Goal: Task Accomplishment & Management: Use online tool/utility

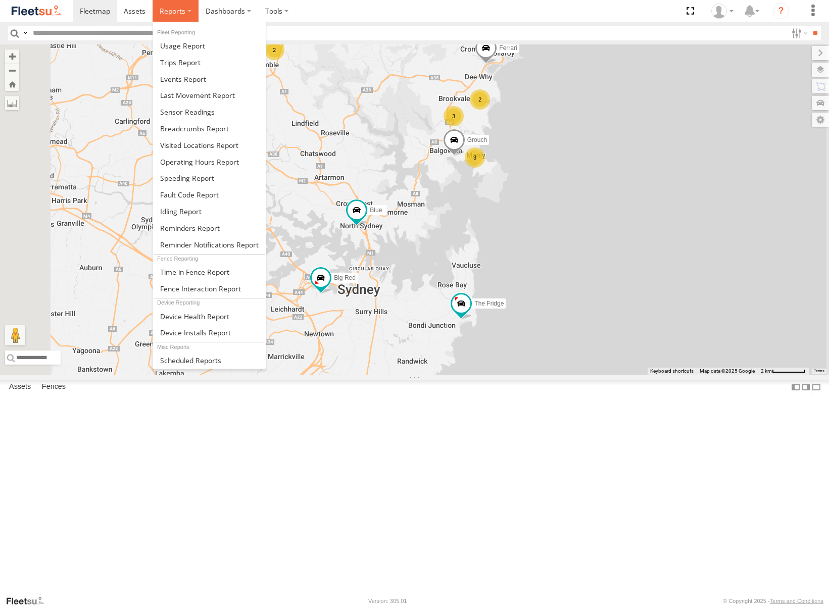
click at [174, 14] on span at bounding box center [173, 11] width 26 height 10
click at [200, 174] on span at bounding box center [187, 178] width 54 height 10
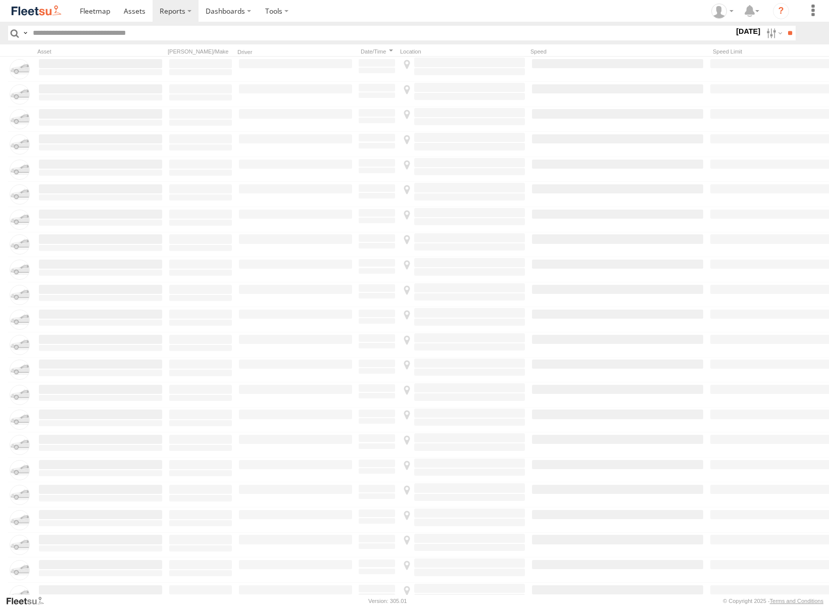
click at [739, 35] on label "[DATE]" at bounding box center [748, 31] width 28 height 11
click at [0, 0] on label at bounding box center [0, 0] width 0 height 0
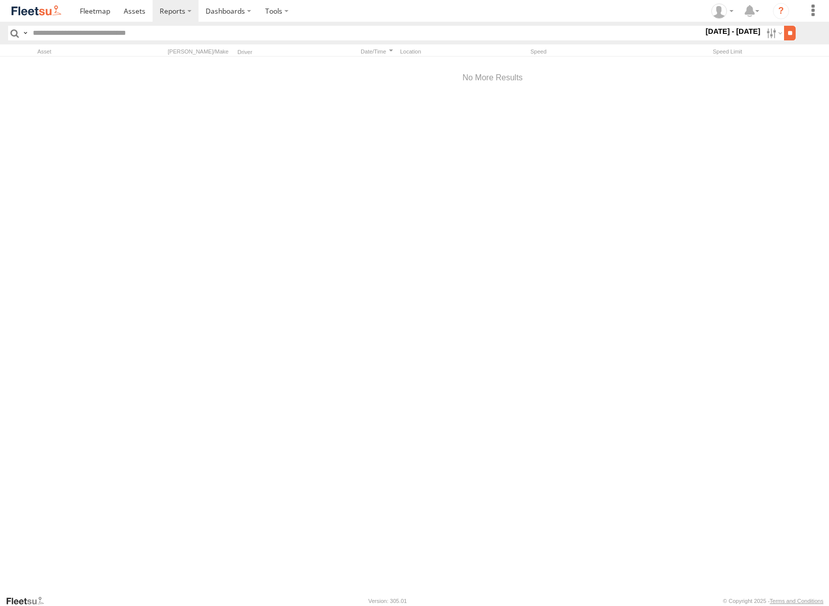
click at [787, 30] on input "**" at bounding box center [790, 33] width 12 height 15
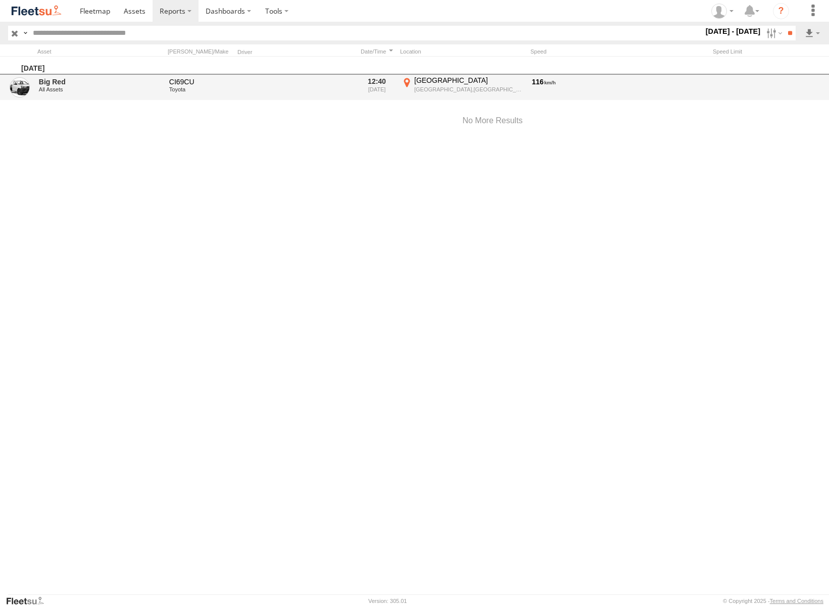
click at [195, 83] on div "CI69CU" at bounding box center [200, 81] width 63 height 9
click at [71, 84] on link "Big Red" at bounding box center [100, 81] width 123 height 9
click at [547, 83] on div "116" at bounding box center [618, 87] width 174 height 23
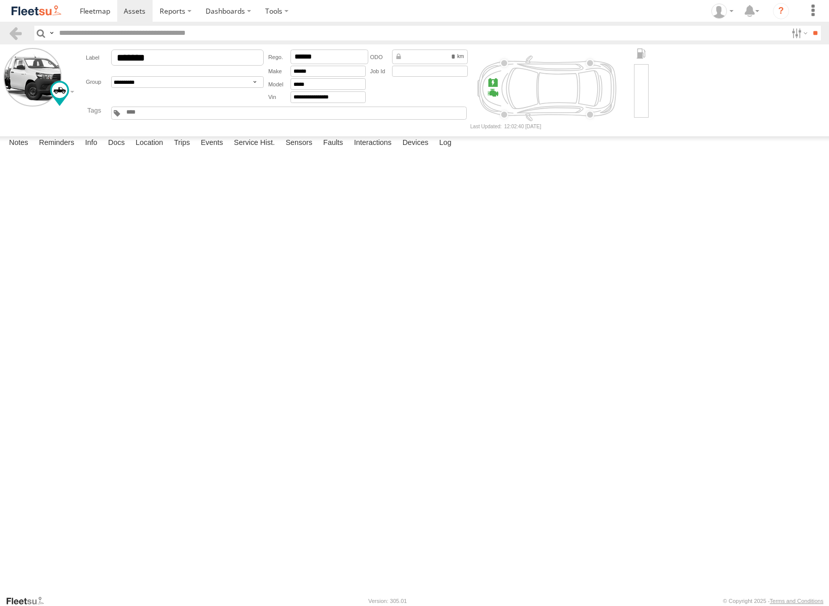
click at [19, 42] on header "Search Query Asset ID Asset Label Registration Manufacturer Model VIN Job ID" at bounding box center [414, 33] width 829 height 23
click at [14, 29] on link at bounding box center [15, 33] width 15 height 15
